Goal: Transaction & Acquisition: Book appointment/travel/reservation

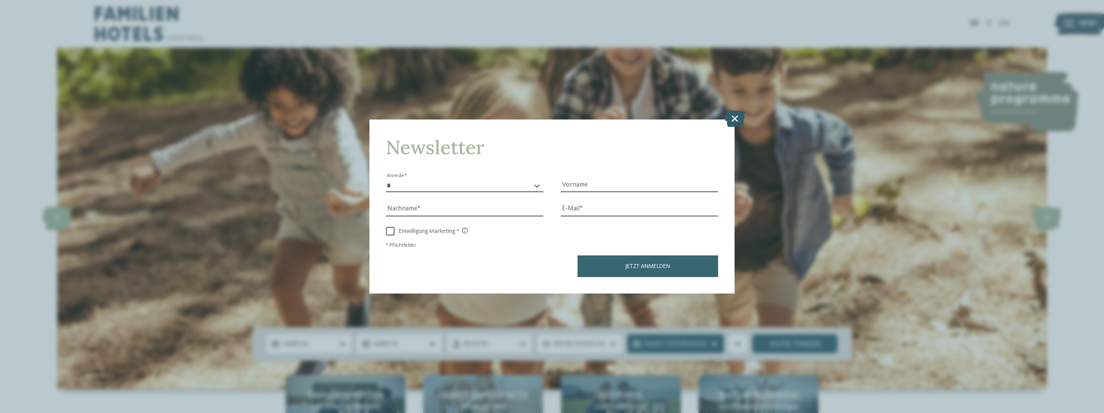
click at [738, 121] on icon at bounding box center [735, 118] width 20 height 16
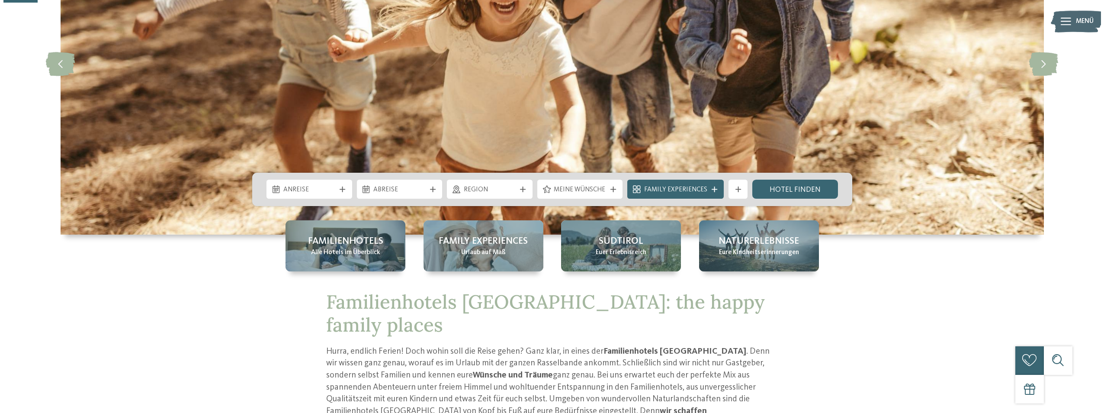
scroll to position [173, 0]
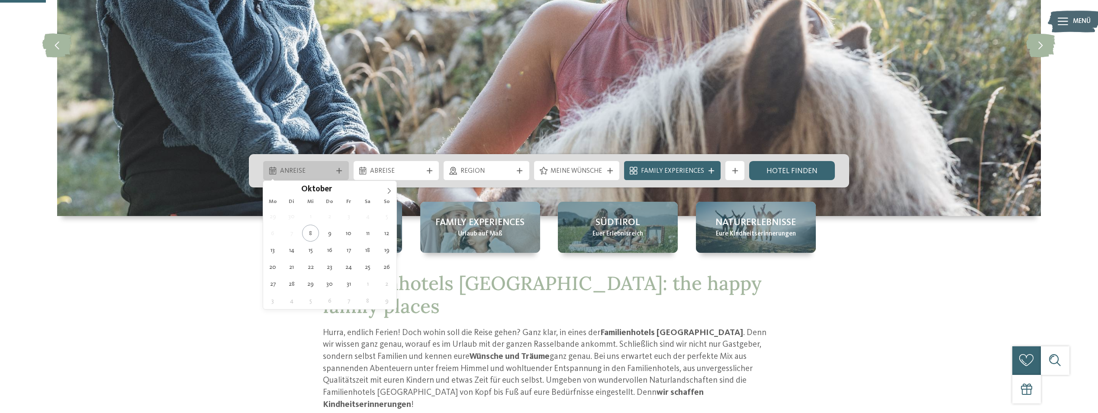
click at [318, 171] on span "Anreise" at bounding box center [306, 172] width 52 height 10
type div "16.10.2025"
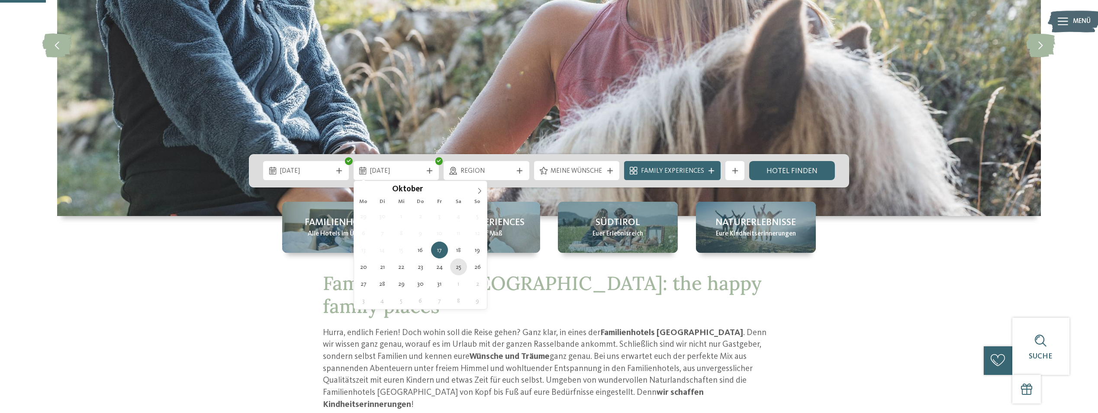
type div "25.10.2025"
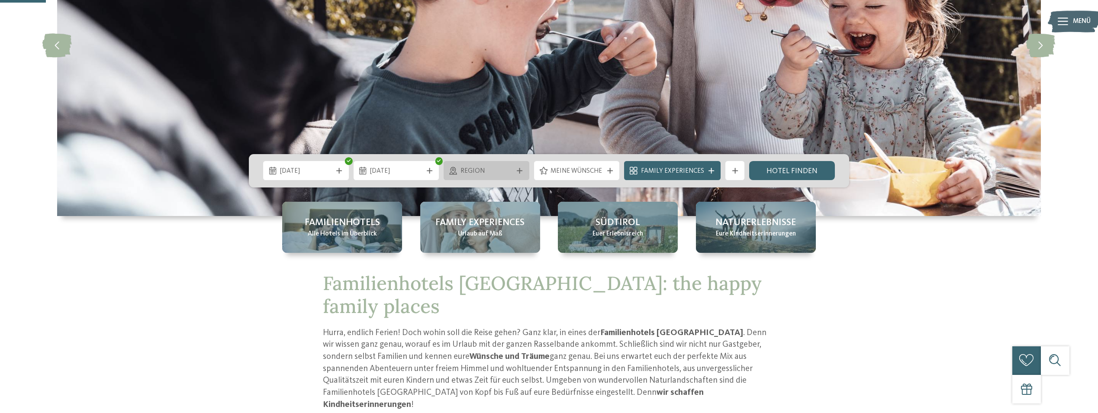
click at [501, 175] on span "Region" at bounding box center [486, 172] width 52 height 10
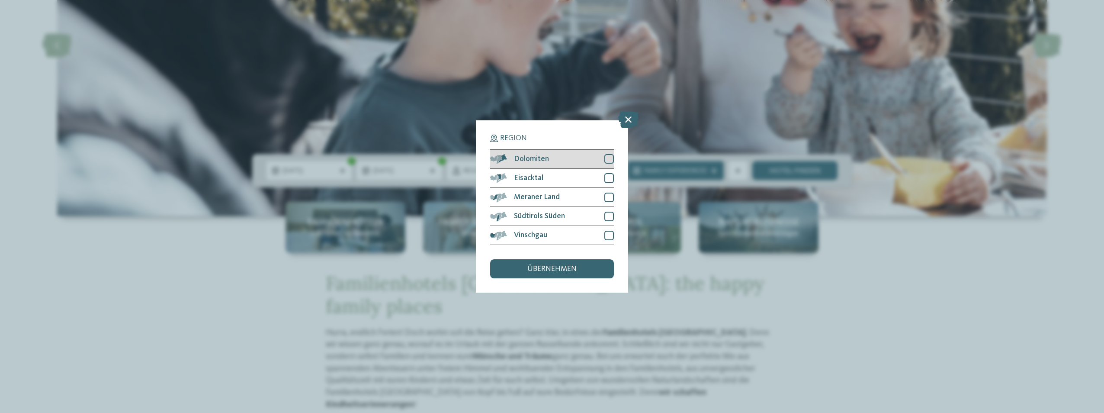
click at [610, 161] on div at bounding box center [609, 159] width 10 height 10
drag, startPoint x: 610, startPoint y: 175, endPoint x: 608, endPoint y: 190, distance: 15.7
click at [610, 175] on div at bounding box center [609, 178] width 10 height 10
click at [607, 198] on div at bounding box center [609, 198] width 10 height 10
click at [608, 213] on div at bounding box center [609, 217] width 10 height 10
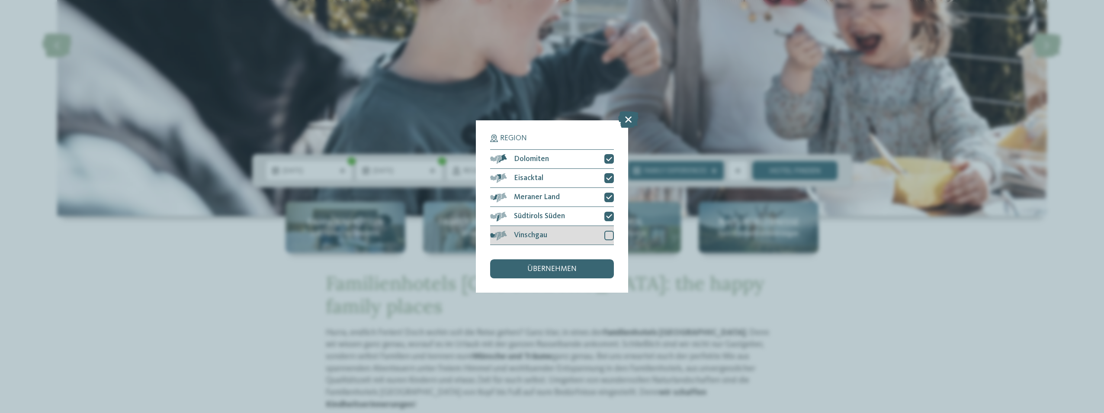
click at [610, 234] on div at bounding box center [609, 236] width 10 height 10
click at [576, 272] on div "übernehmen" at bounding box center [552, 268] width 124 height 19
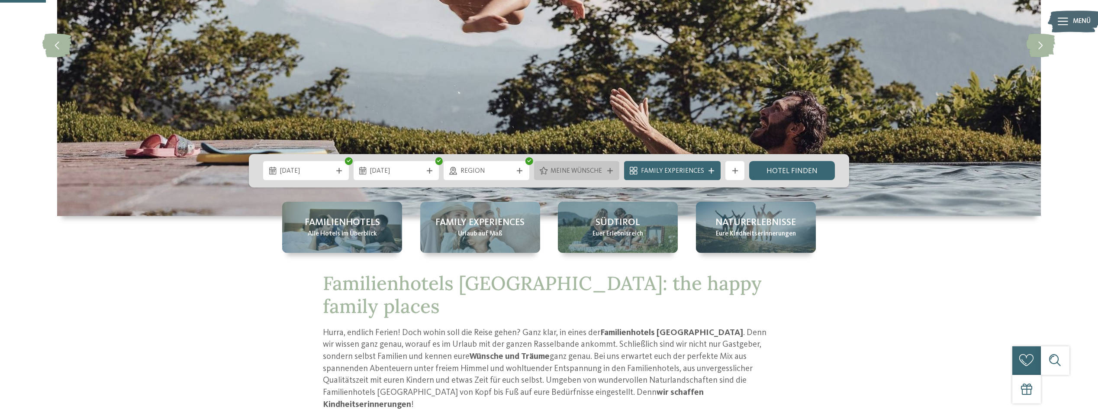
click at [572, 171] on span "Meine Wünsche" at bounding box center [576, 172] width 52 height 10
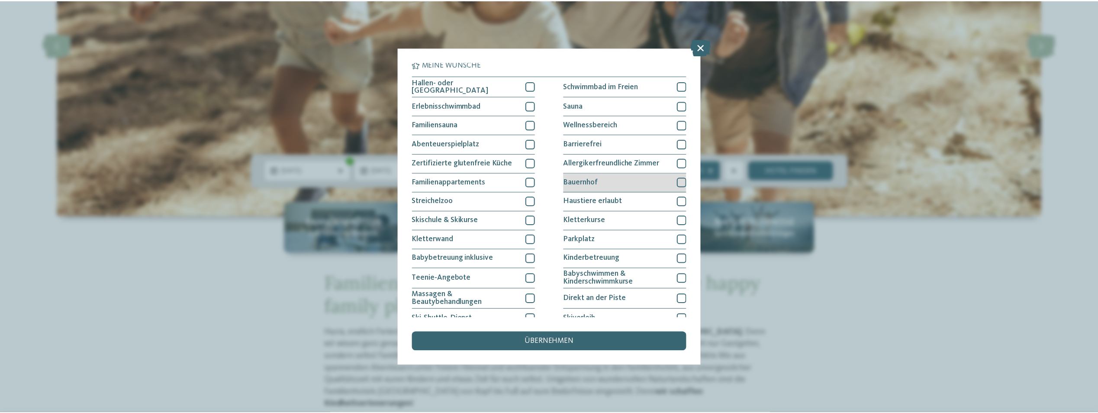
scroll to position [0, 0]
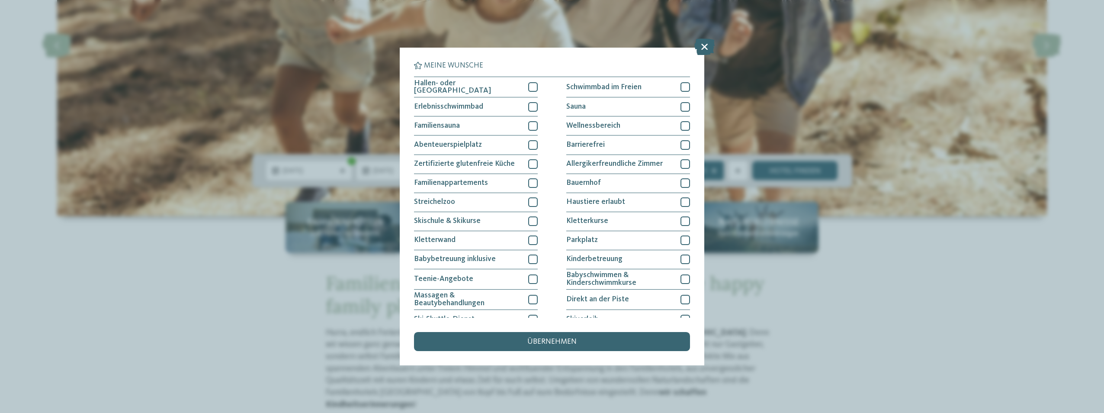
drag, startPoint x: 703, startPoint y: 47, endPoint x: 710, endPoint y: 44, distance: 7.0
click at [703, 46] on icon at bounding box center [704, 47] width 20 height 16
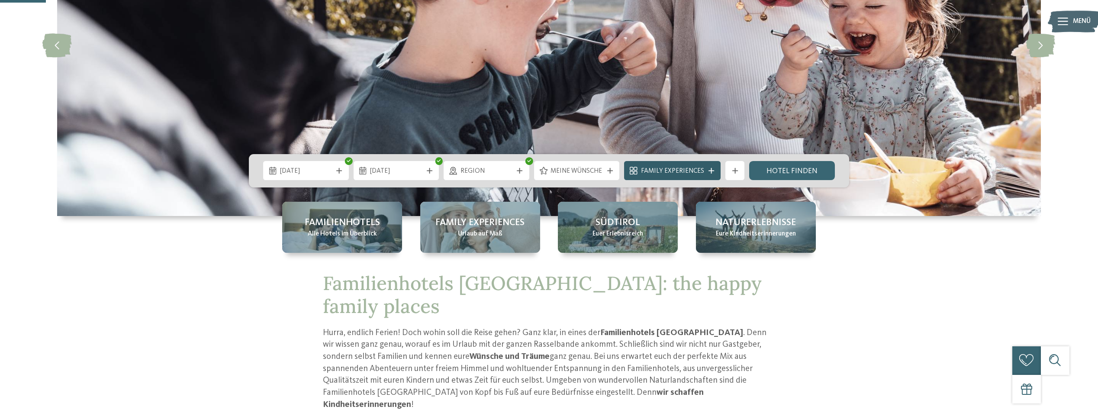
click at [708, 169] on icon at bounding box center [711, 171] width 6 height 6
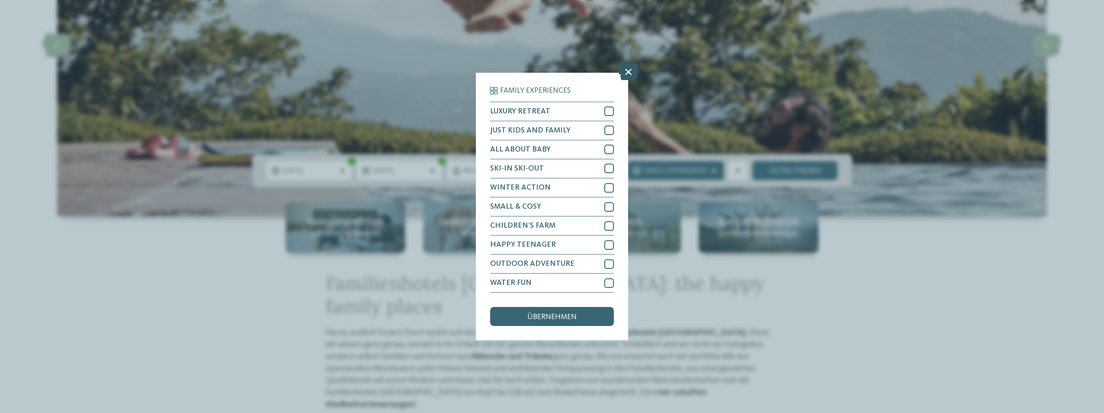
click at [629, 71] on icon at bounding box center [628, 72] width 20 height 16
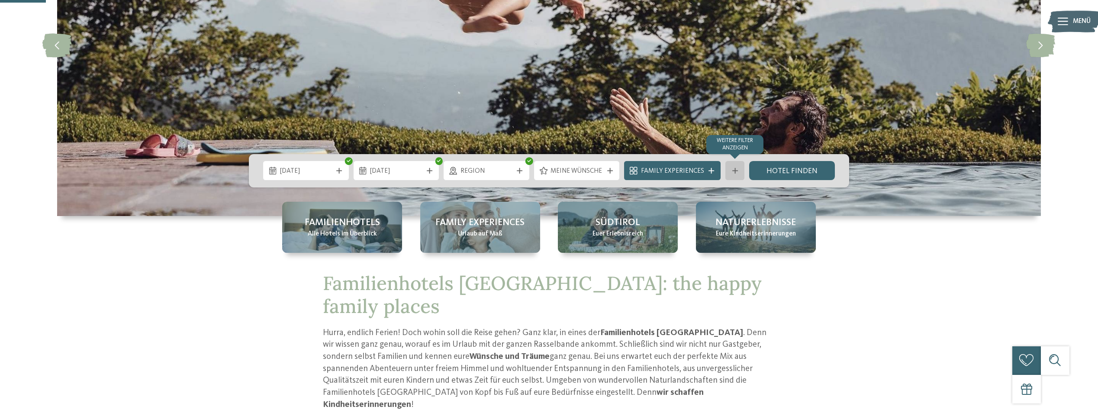
click at [735, 167] on div "Weitere Filter anzeigen" at bounding box center [734, 170] width 19 height 19
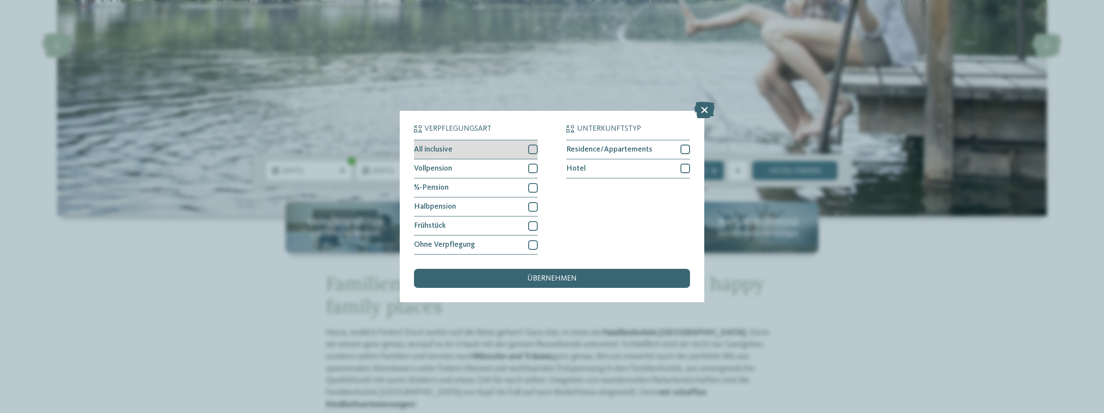
click at [530, 149] on div at bounding box center [533, 150] width 10 height 10
click at [684, 151] on div at bounding box center [686, 150] width 10 height 10
click at [686, 153] on div at bounding box center [686, 150] width 10 height 10
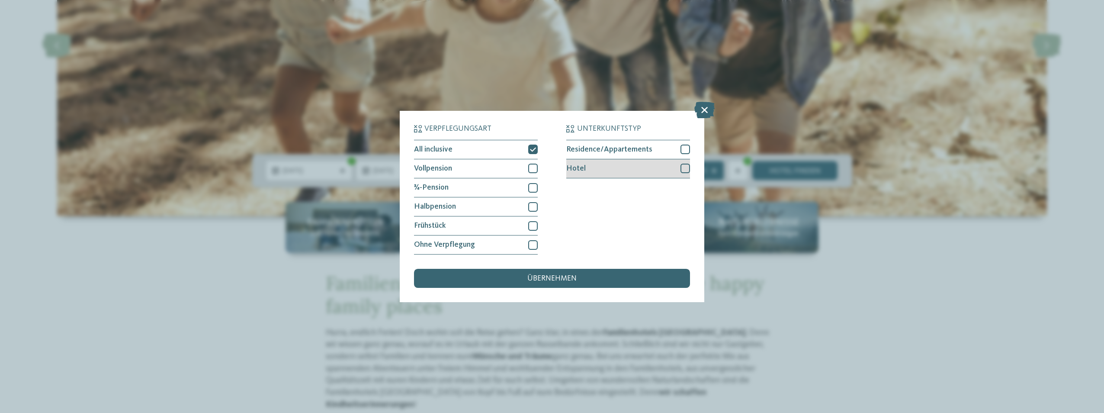
click at [687, 167] on div at bounding box center [686, 169] width 10 height 10
click at [608, 285] on div "übernehmen" at bounding box center [552, 278] width 276 height 19
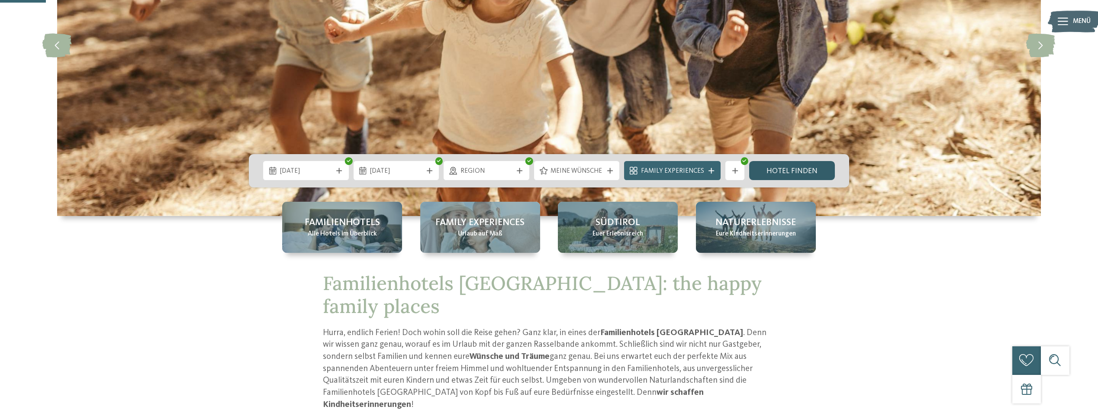
click at [806, 171] on link "Hotel finden" at bounding box center [792, 170] width 86 height 19
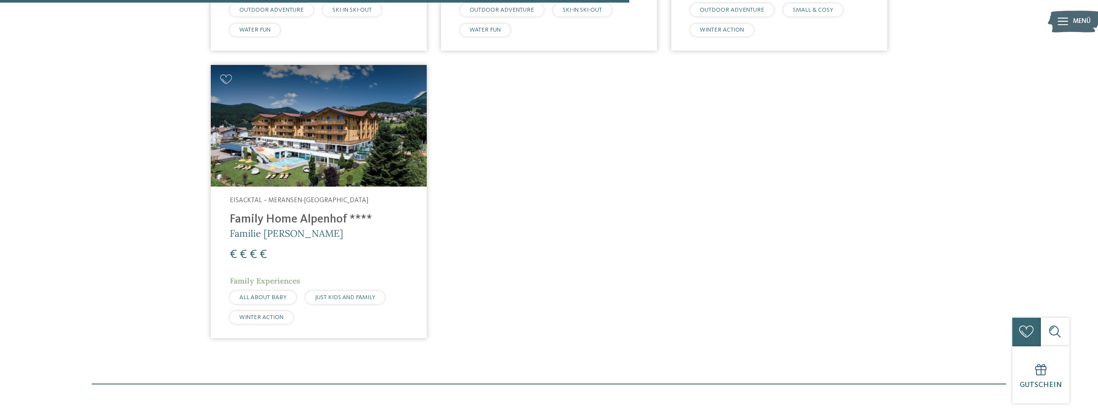
scroll to position [620, 0]
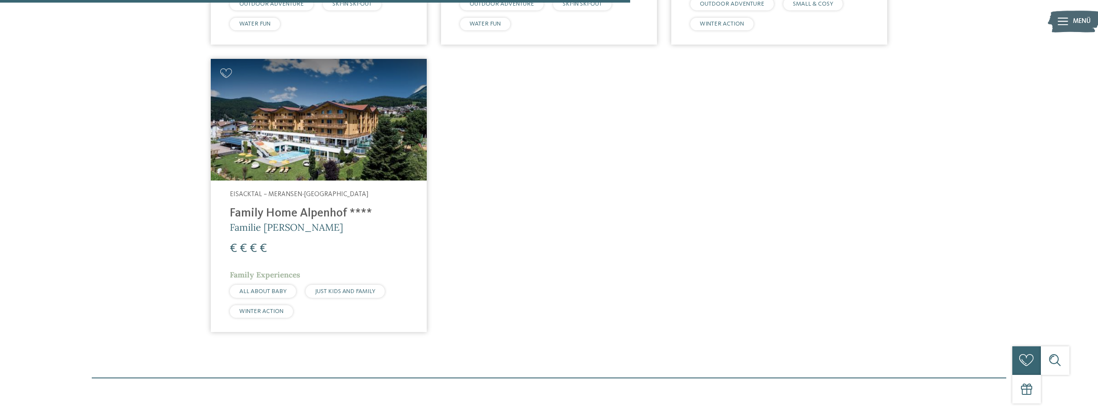
click at [296, 212] on h4 "Family Home Alpenhof ****" at bounding box center [319, 213] width 178 height 14
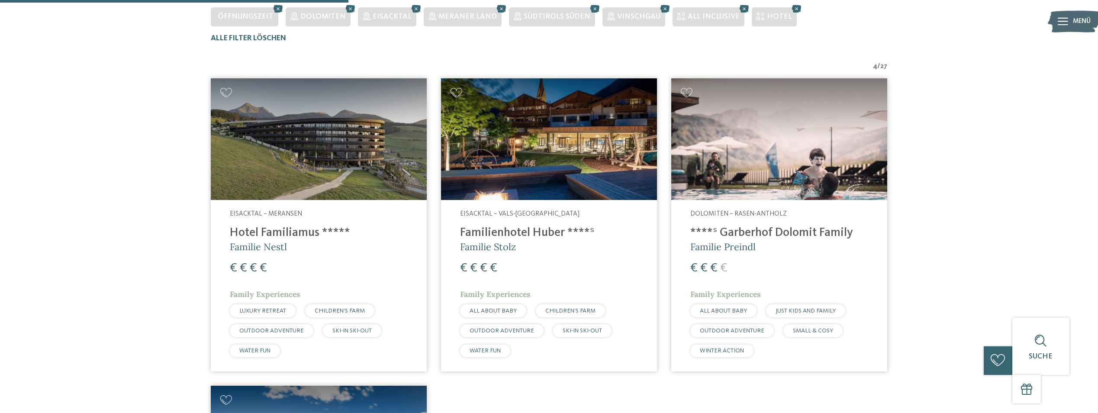
scroll to position [274, 0]
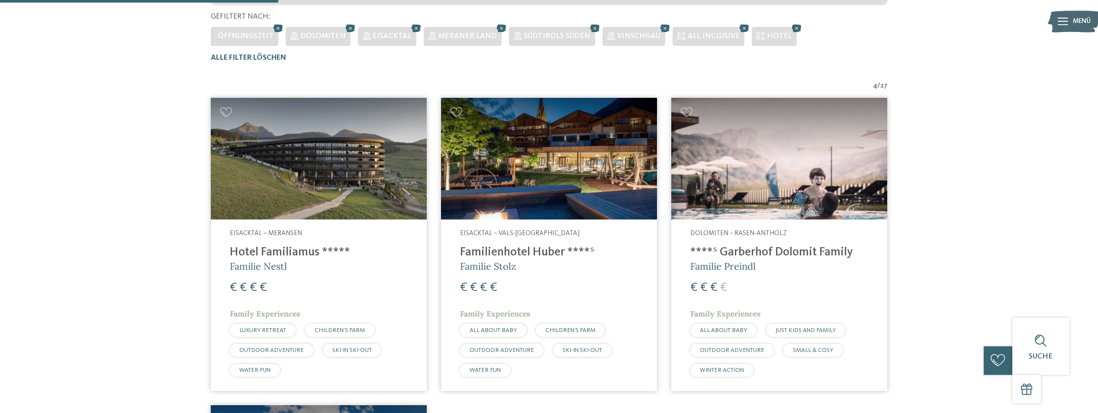
click at [521, 234] on span "Eisacktal – Vals-[GEOGRAPHIC_DATA]" at bounding box center [519, 233] width 119 height 7
click at [772, 231] on span "Dolomiten – Rasen-Antholz" at bounding box center [738, 233] width 96 height 7
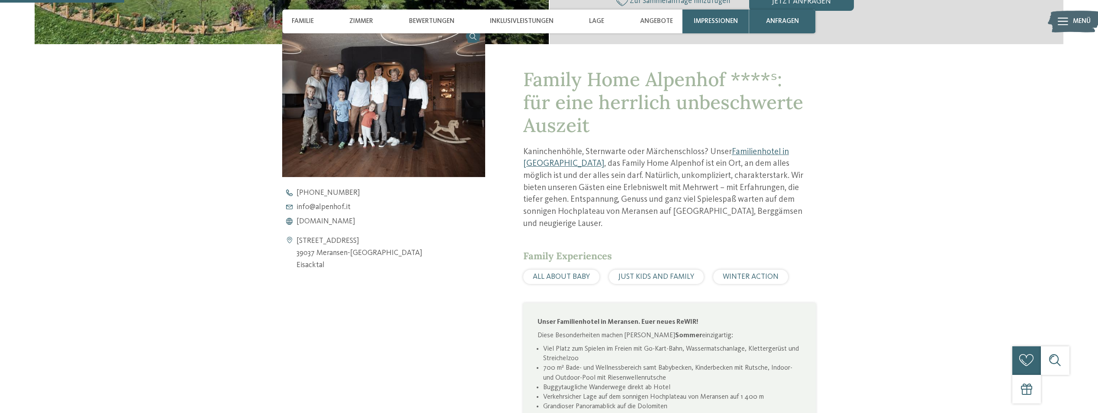
scroll to position [389, 0]
click at [319, 222] on span "www.alpenhof.it" at bounding box center [325, 221] width 59 height 8
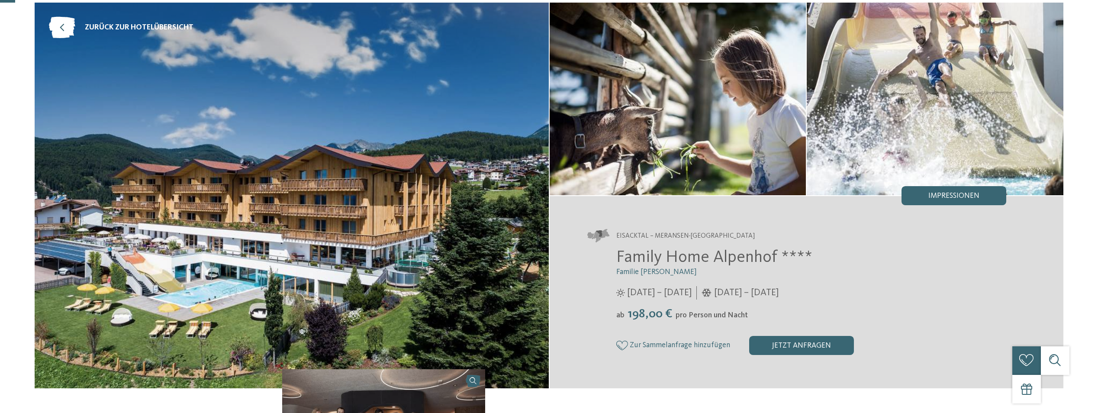
scroll to position [43, 0]
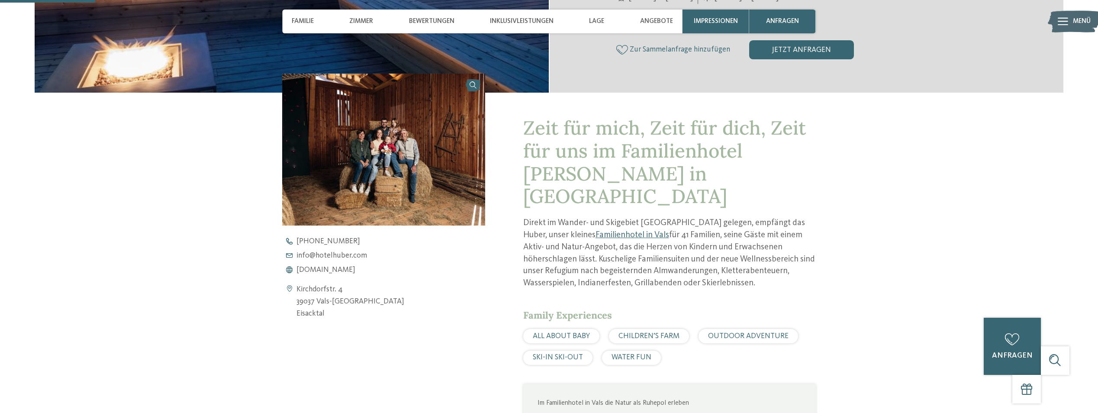
scroll to position [303, 0]
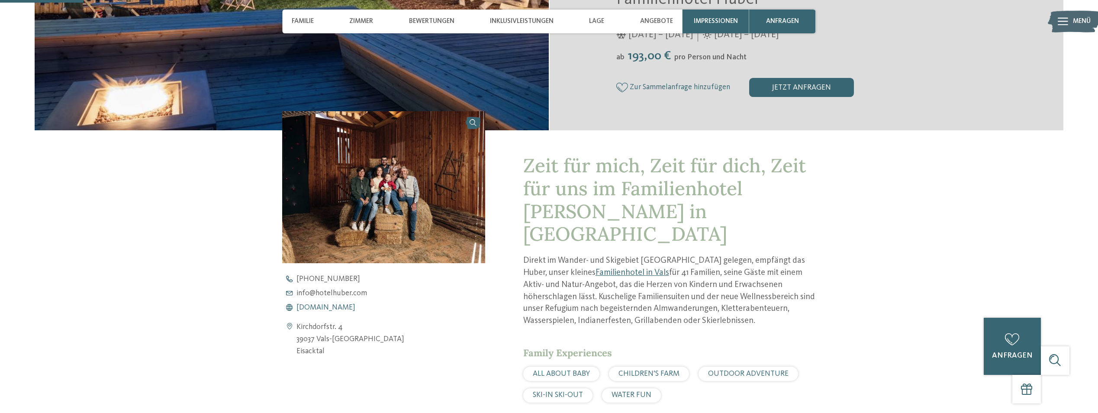
click at [328, 304] on span "[DOMAIN_NAME]" at bounding box center [325, 308] width 59 height 8
